Goal: Information Seeking & Learning: Find specific page/section

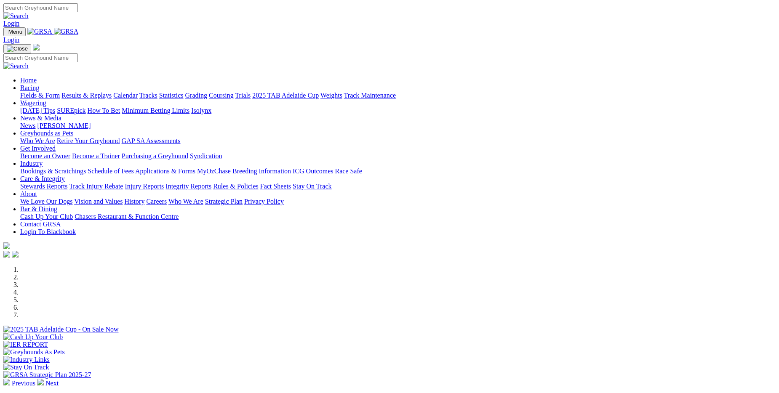
scroll to position [126, 0]
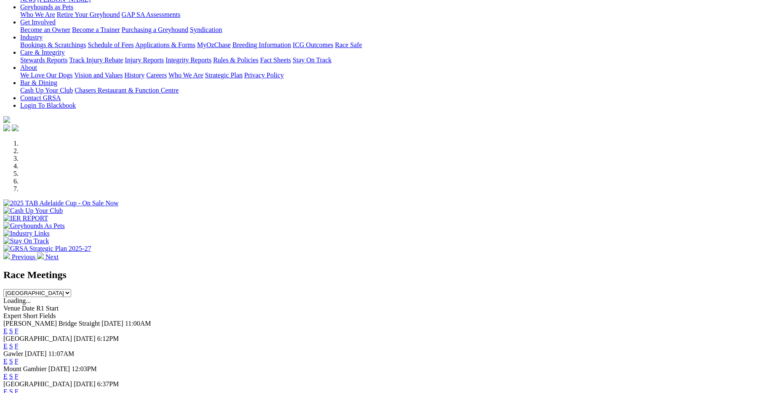
click at [19, 343] on link "F" at bounding box center [17, 346] width 4 height 7
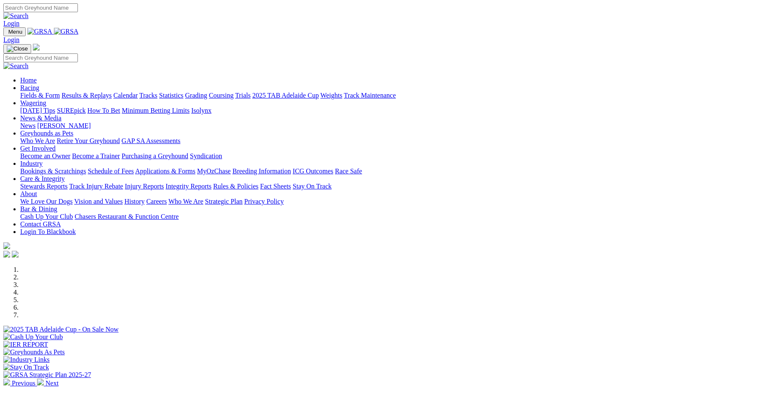
scroll to position [84, 0]
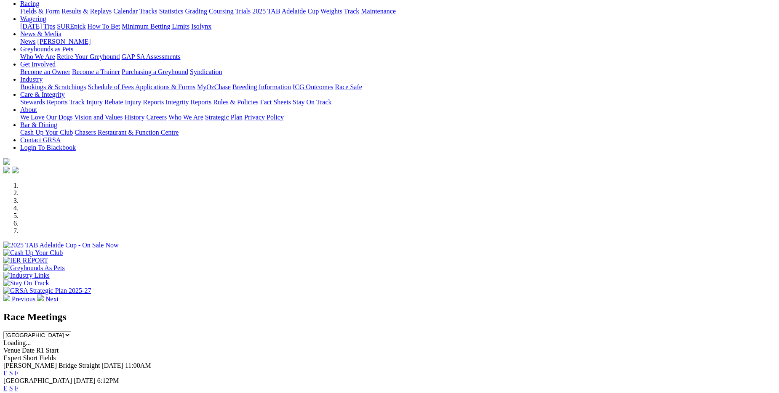
click at [19, 385] on link "F" at bounding box center [17, 388] width 4 height 7
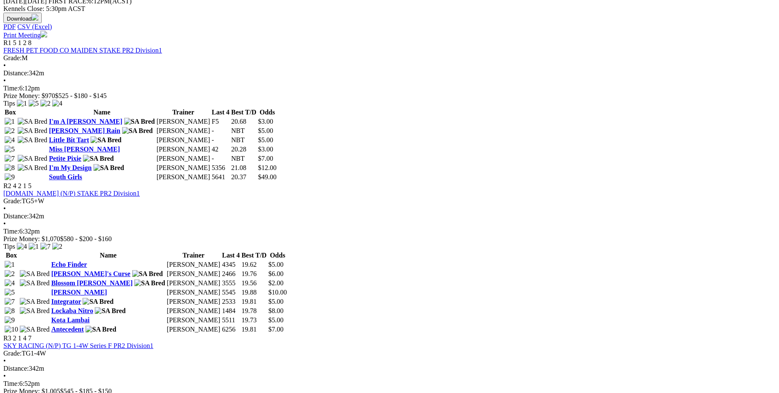
scroll to position [379, 0]
